Goal: Find specific page/section: Find specific page/section

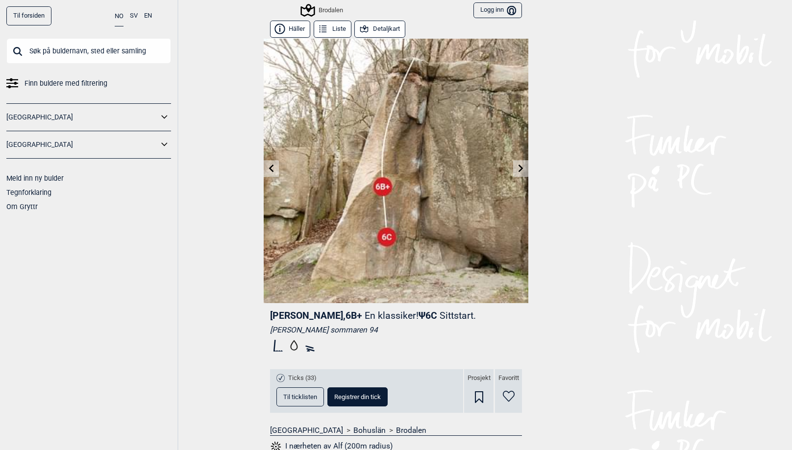
scroll to position [384, 0]
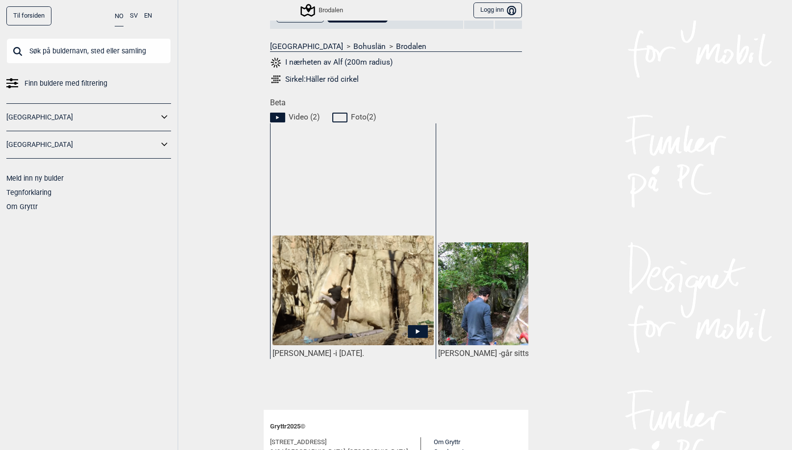
click at [63, 47] on input "text" at bounding box center [88, 50] width 165 height 25
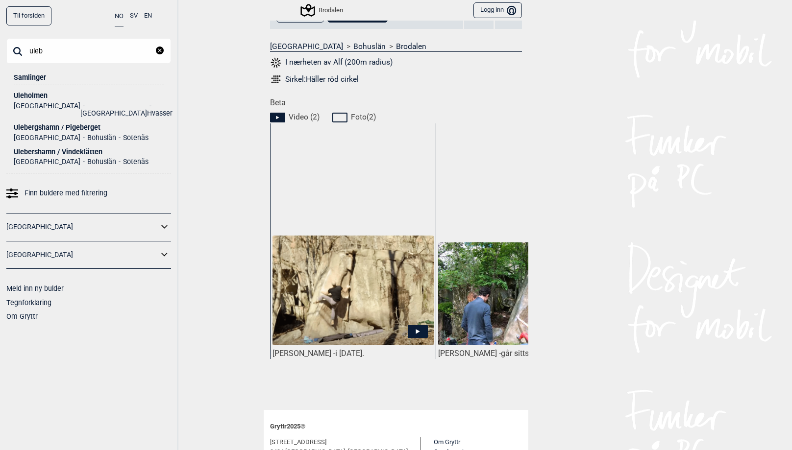
type input "uleb"
click at [57, 124] on div "Ulebergshamn / Pigeberget" at bounding box center [89, 127] width 150 height 7
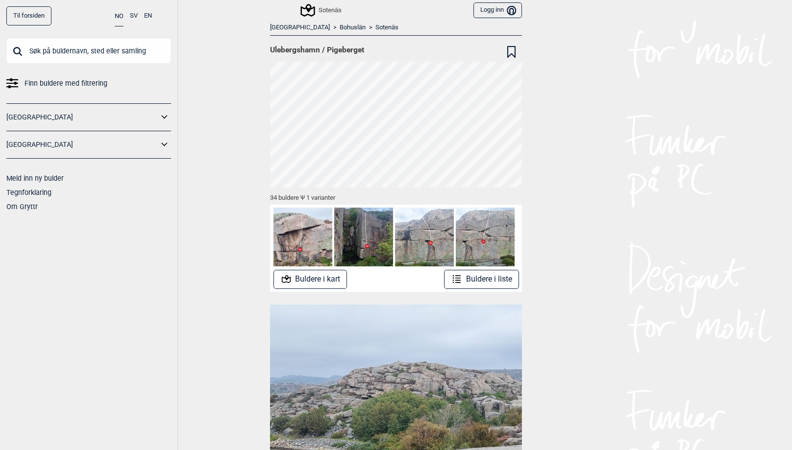
click at [469, 283] on button "Buldere i liste" at bounding box center [481, 279] width 75 height 19
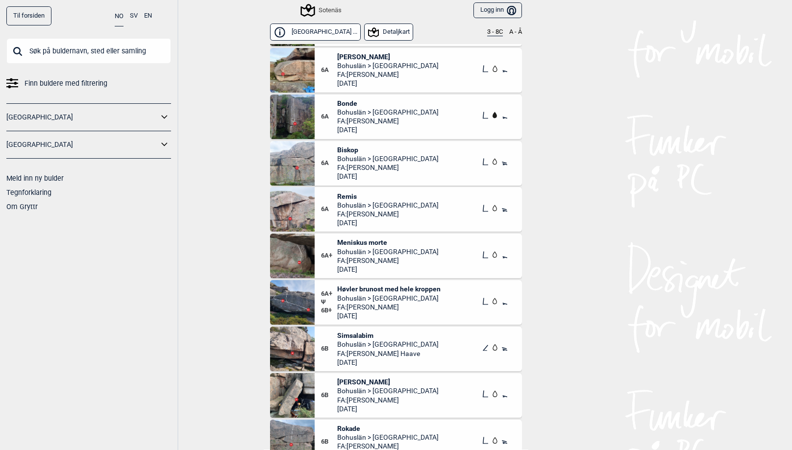
scroll to position [805, 0]
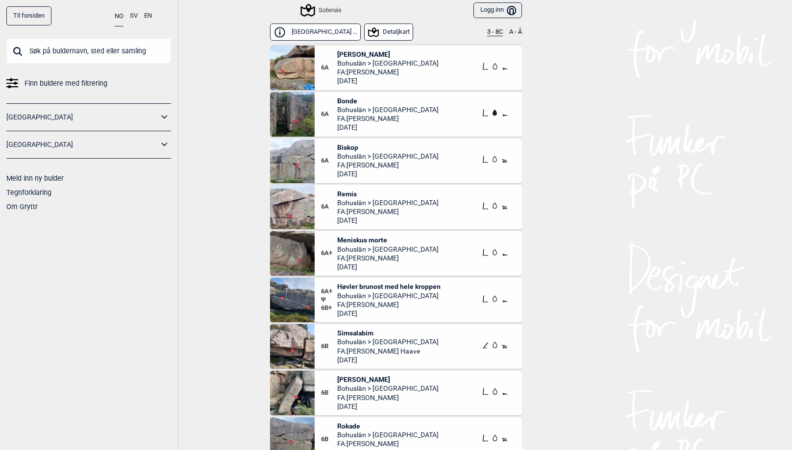
drag, startPoint x: 442, startPoint y: 288, endPoint x: 368, endPoint y: 281, distance: 74.2
click at [369, 281] on div "6A+ Ψ 6B+ Høvler brunost med hele kroppen Bohuslän > Sotenäs FA: [PERSON_NAME] …" at bounding box center [418, 300] width 207 height 45
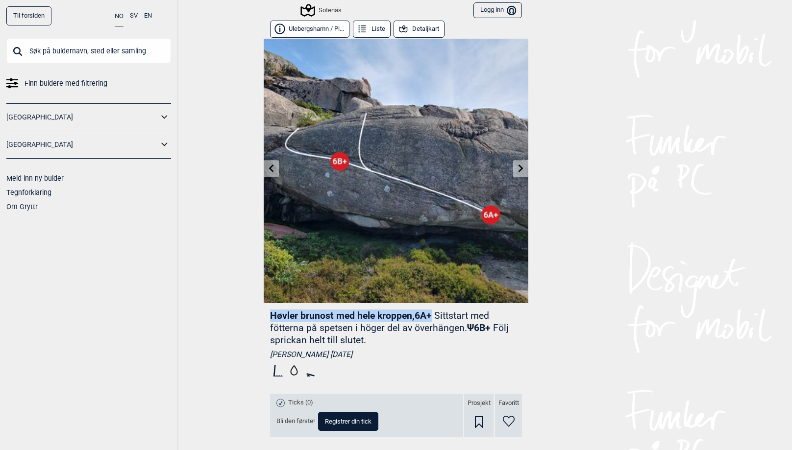
drag, startPoint x: 433, startPoint y: 316, endPoint x: 269, endPoint y: 319, distance: 163.7
click at [269, 319] on div "Høvler brunost med hele kroppen , 6A+ Sittstart med fötterna på spetsen i höger…" at bounding box center [396, 397] width 265 height 188
copy span "Høvler brunost med hele kroppen , 6A+"
click at [381, 31] on button "Liste" at bounding box center [372, 29] width 38 height 17
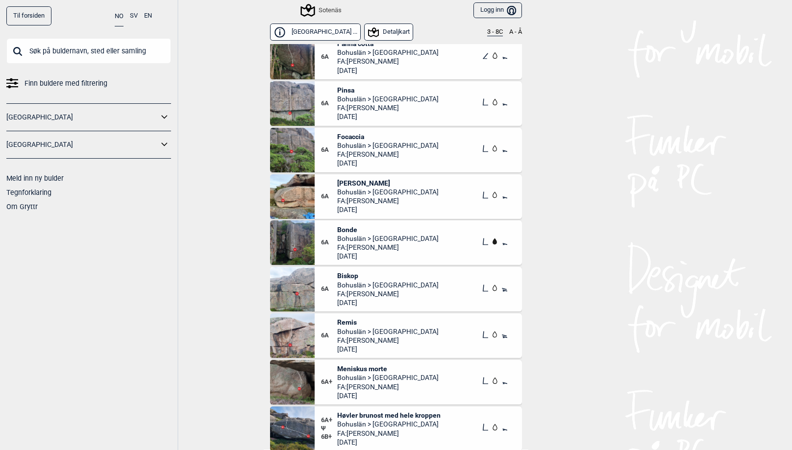
scroll to position [718, 0]
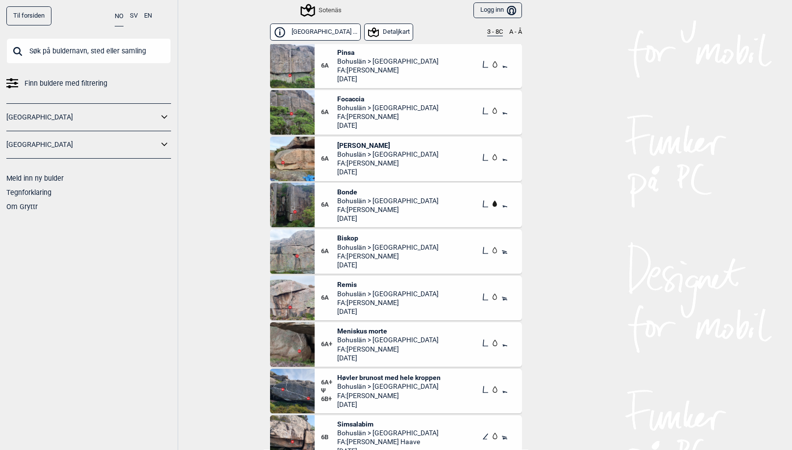
click at [55, 51] on input "text" at bounding box center [88, 50] width 165 height 25
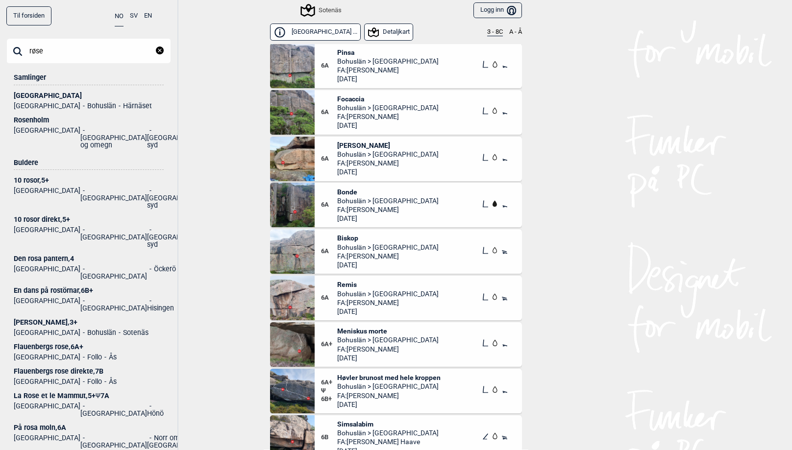
type input "røse"
click at [28, 97] on div "[GEOGRAPHIC_DATA]" at bounding box center [89, 95] width 150 height 7
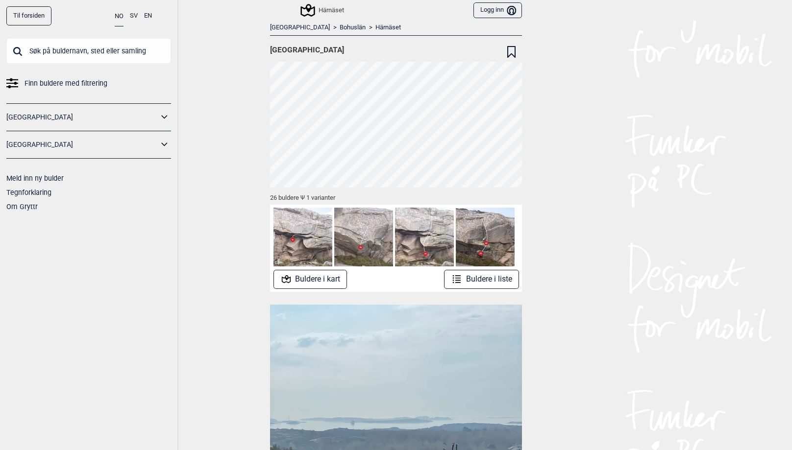
click at [474, 279] on button "Buldere i liste" at bounding box center [481, 279] width 75 height 19
